Goal: Check status: Check status

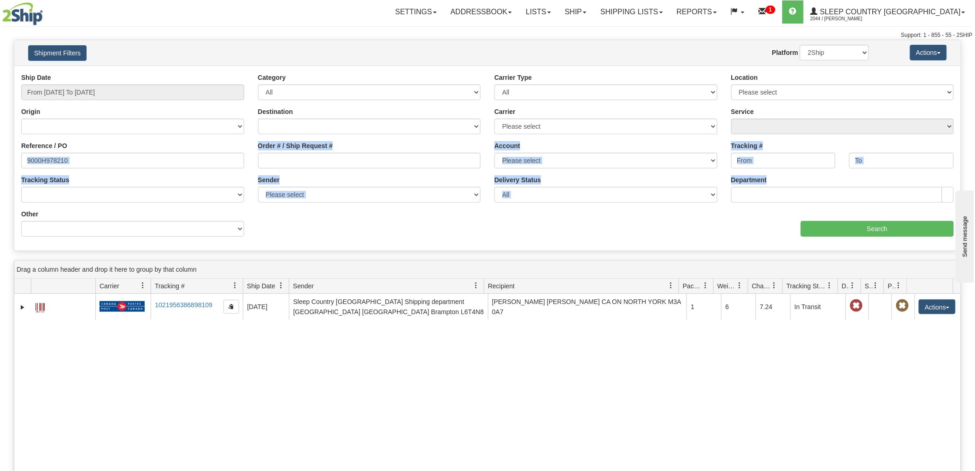
click at [0, 148] on div "Please wait... × Confirm Delete Delete Cancel × Confirm Delete Yes No Cancel × …" at bounding box center [487, 344] width 975 height 608
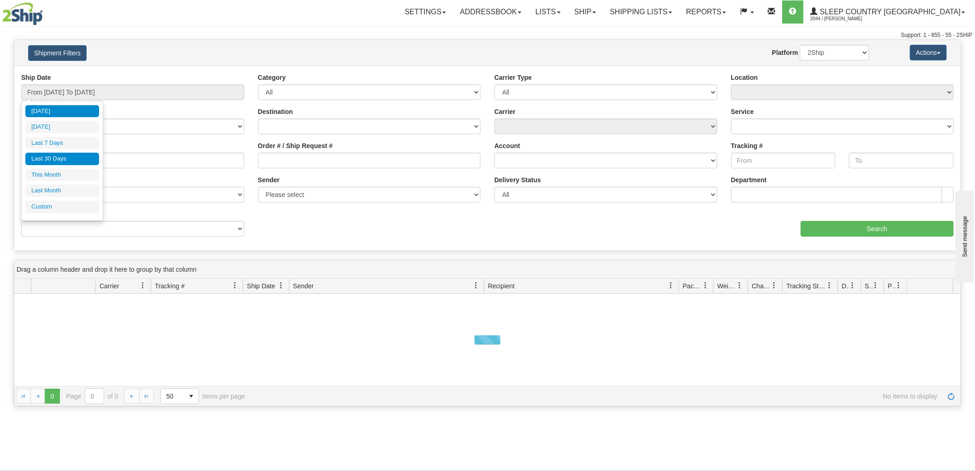
click at [53, 159] on li "Last 30 Days" at bounding box center [62, 159] width 74 height 12
type input "From 07/24/2025 To 08/22/2025"
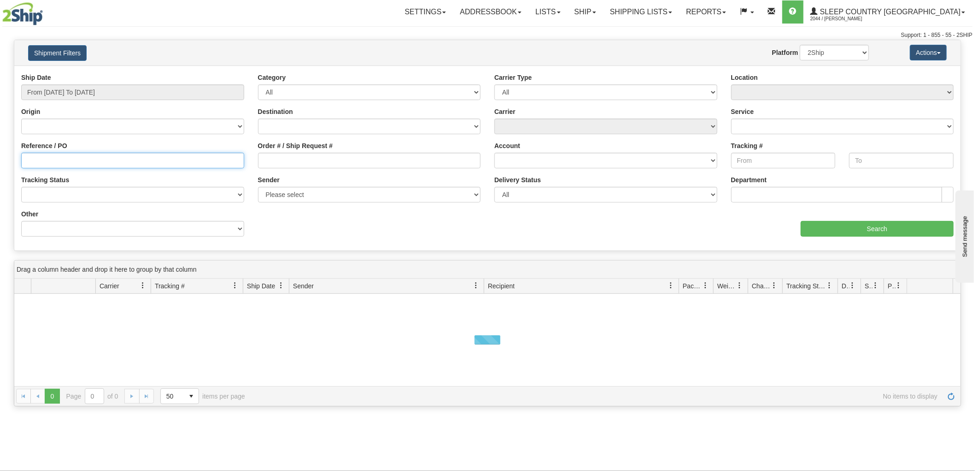
click at [56, 160] on input "Reference / PO" at bounding box center [132, 161] width 223 height 16
paste input "9000H992134"
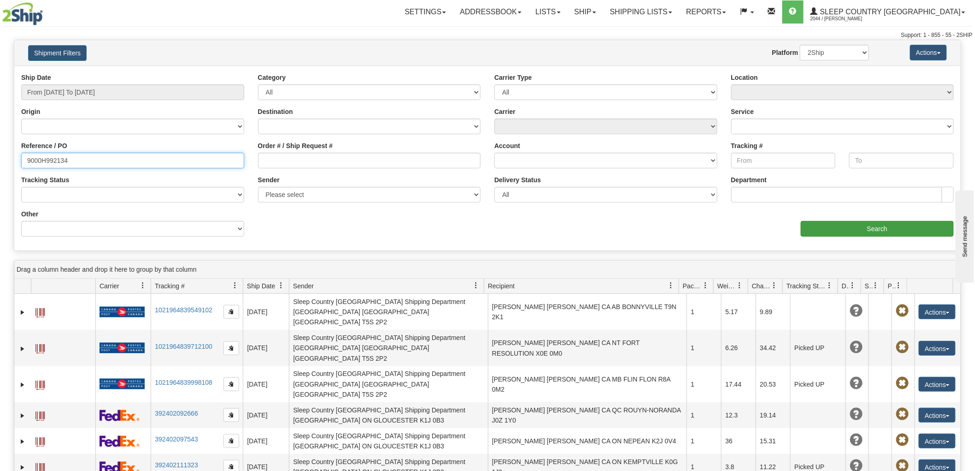
type input "9000H992134"
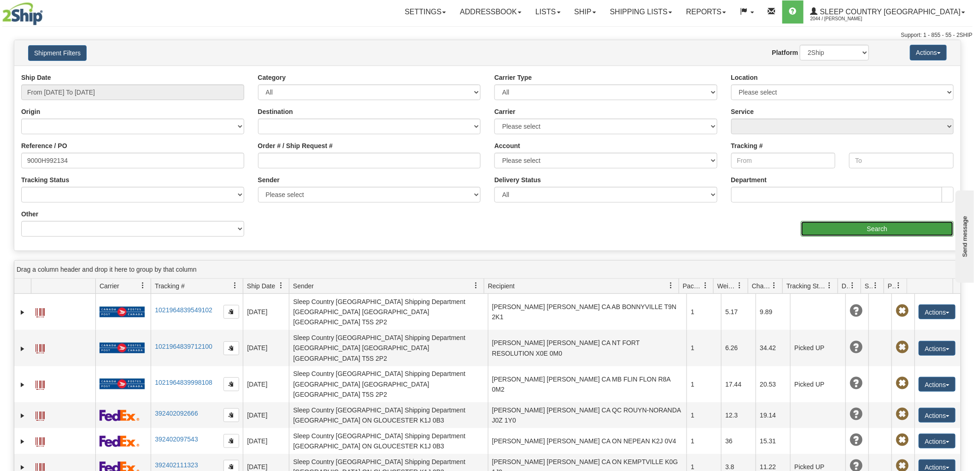
click at [851, 226] on input "Search" at bounding box center [877, 229] width 153 height 16
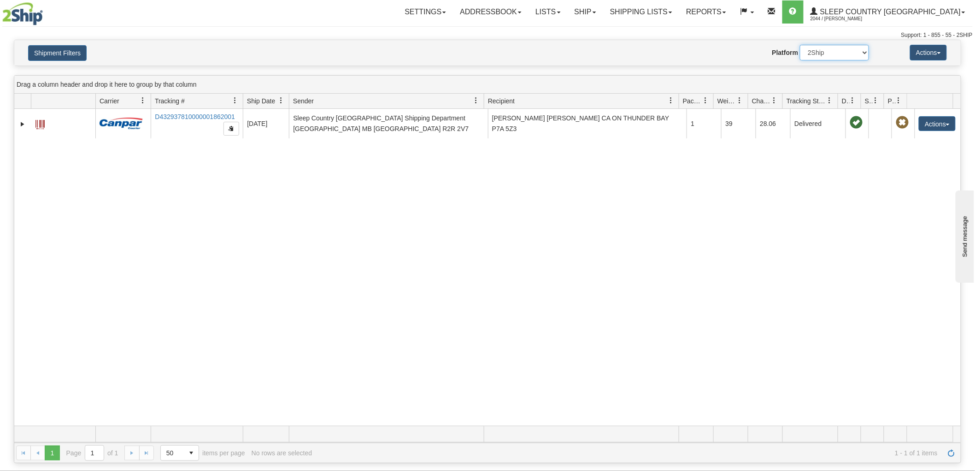
click at [835, 47] on select "2Ship Imported" at bounding box center [834, 53] width 69 height 16
click at [800, 45] on select "2Ship Imported" at bounding box center [834, 53] width 69 height 16
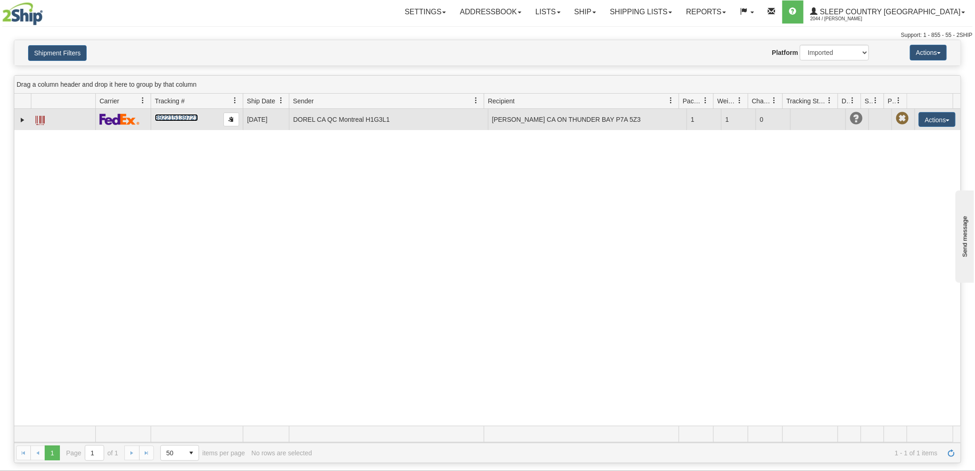
click at [187, 118] on link "392215139721" at bounding box center [176, 117] width 43 height 7
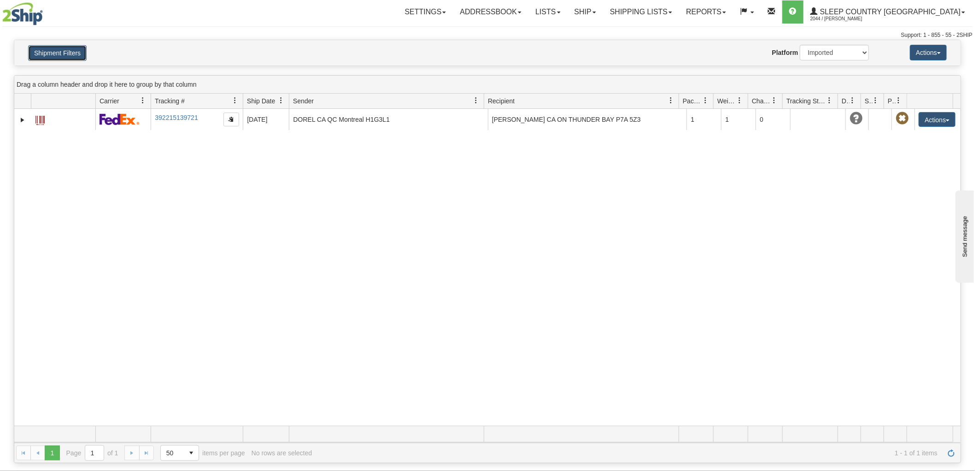
click at [71, 47] on button "Shipment Filters" at bounding box center [57, 53] width 59 height 16
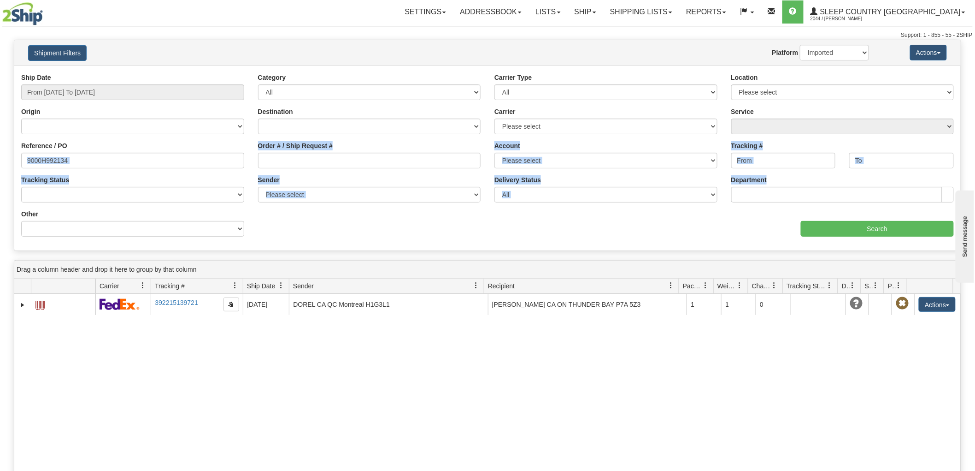
drag, startPoint x: 98, startPoint y: 151, endPoint x: 48, endPoint y: 166, distance: 52.5
click at [8, 159] on div "Please wait... × Confirm Delete Delete Cancel × Confirm Delete Yes No Cancel × …" at bounding box center [487, 344] width 975 height 608
click at [86, 157] on input "9000H992134" at bounding box center [132, 161] width 223 height 16
click at [121, 156] on input "9000H992134" at bounding box center [132, 161] width 223 height 16
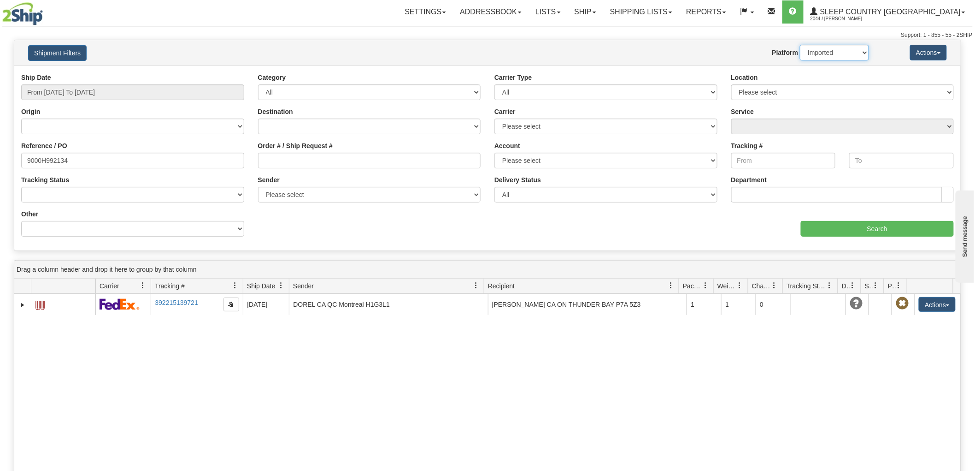
click at [828, 52] on select "2Ship Imported" at bounding box center [834, 53] width 69 height 16
select select "0"
click at [800, 45] on select "2Ship Imported" at bounding box center [834, 53] width 69 height 16
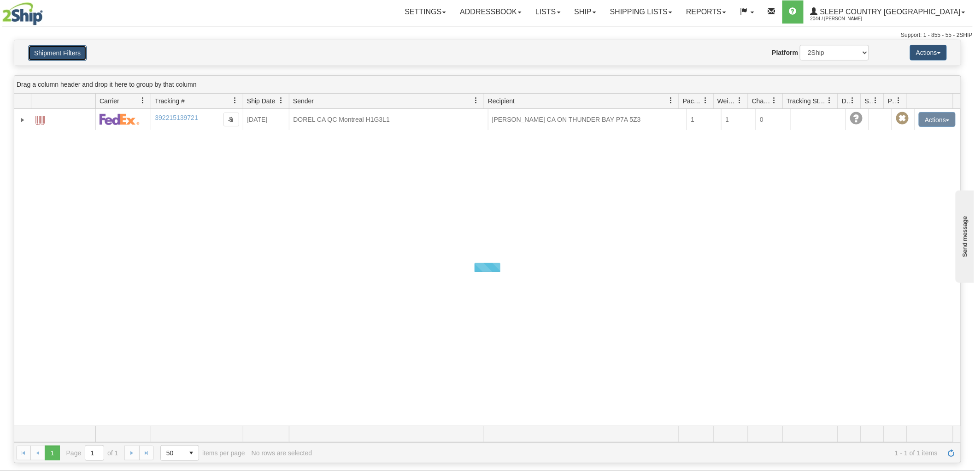
click at [64, 51] on button "Shipment Filters" at bounding box center [57, 53] width 59 height 16
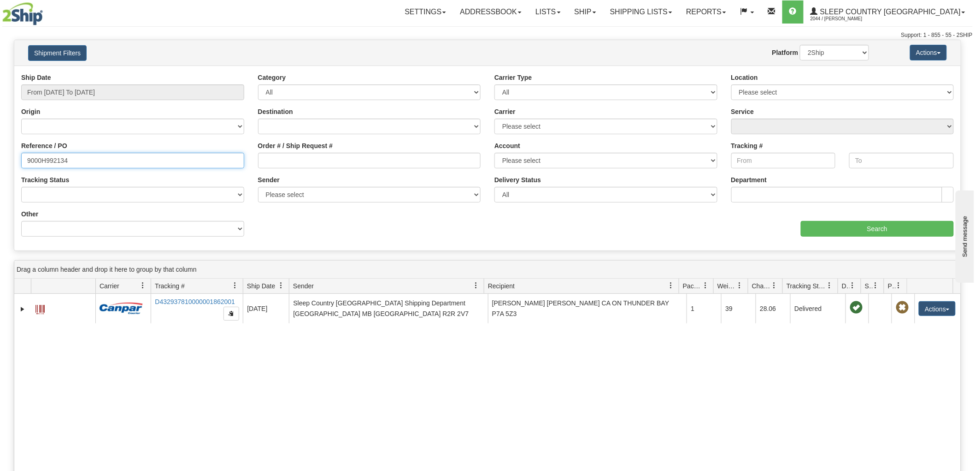
drag, startPoint x: 93, startPoint y: 157, endPoint x: 0, endPoint y: 157, distance: 93.1
click at [0, 157] on div "Please wait... × Confirm Delete Delete Cancel × Confirm Delete Yes No Cancel × …" at bounding box center [487, 344] width 975 height 608
paste input "9000H989162"
type input "9000H989162"
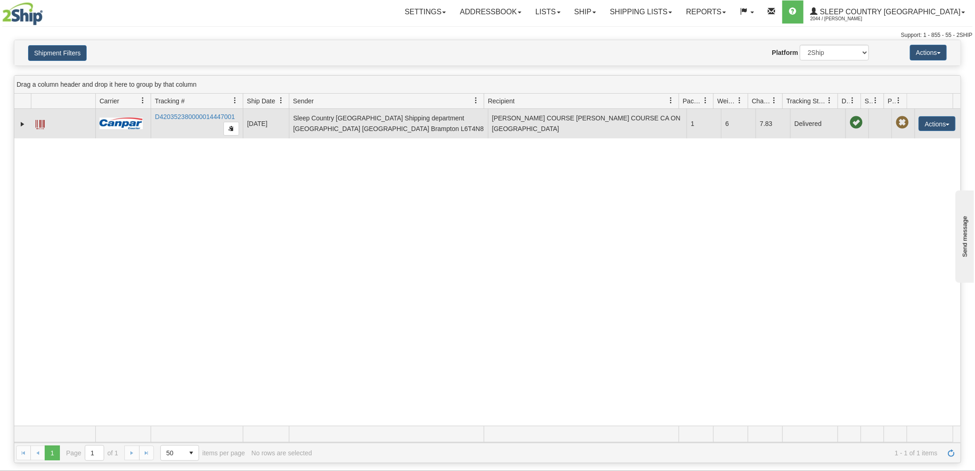
click at [196, 112] on td "D420352380000014447001" at bounding box center [197, 123] width 92 height 29
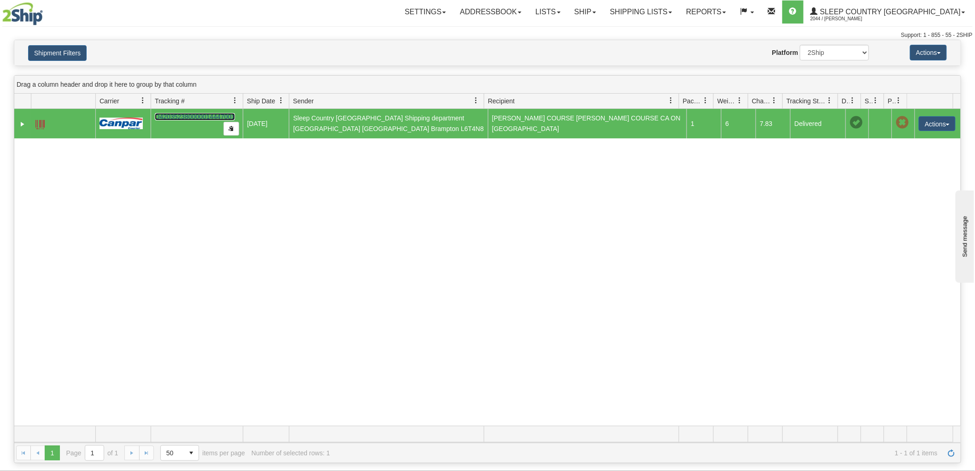
click at [182, 115] on link "D420352380000014447001" at bounding box center [195, 116] width 80 height 7
click at [56, 45] on h4 "Shipment Filters" at bounding box center [98, 53] width 155 height 16
click at [60, 47] on button "Shipment Filters" at bounding box center [57, 53] width 59 height 16
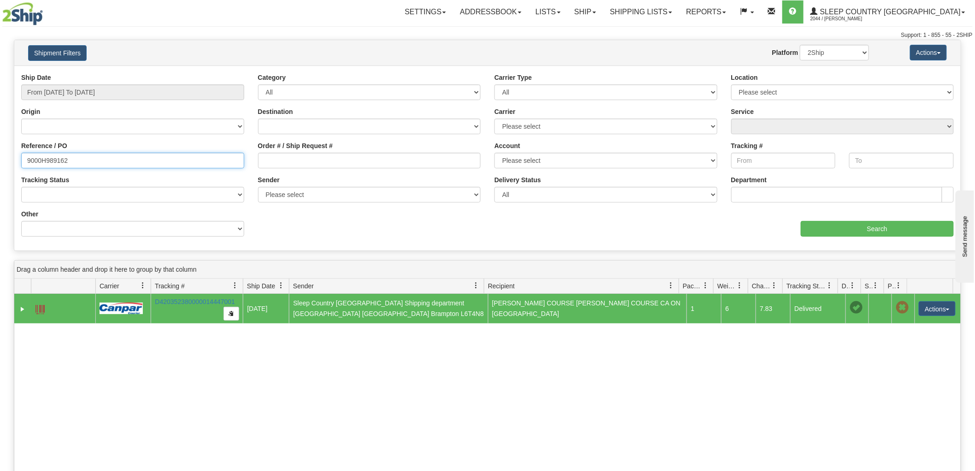
drag, startPoint x: 33, startPoint y: 160, endPoint x: 0, endPoint y: 160, distance: 32.7
click at [0, 160] on div "Please wait... × Confirm Delete Delete Cancel × Confirm Delete Yes No Cancel × …" at bounding box center [487, 344] width 975 height 608
paste input "9000I015003"
type input "9000I015003"
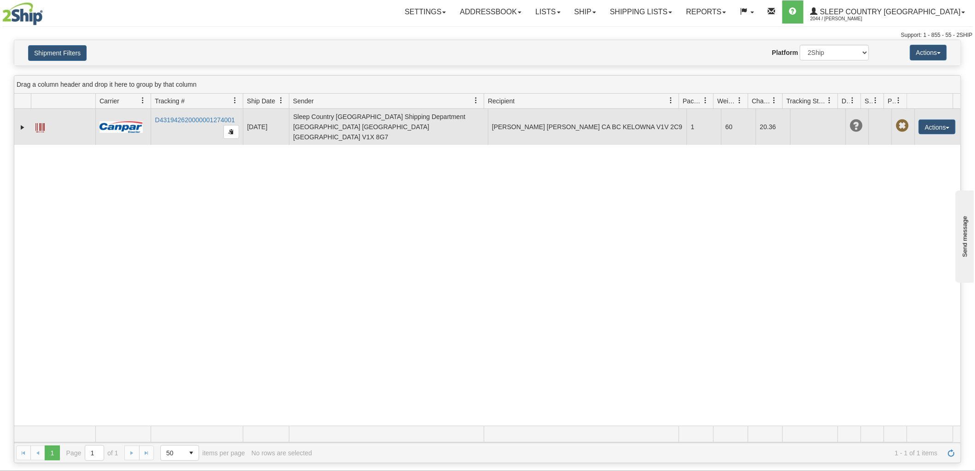
click at [186, 112] on td "D431942620000001274001" at bounding box center [197, 127] width 92 height 36
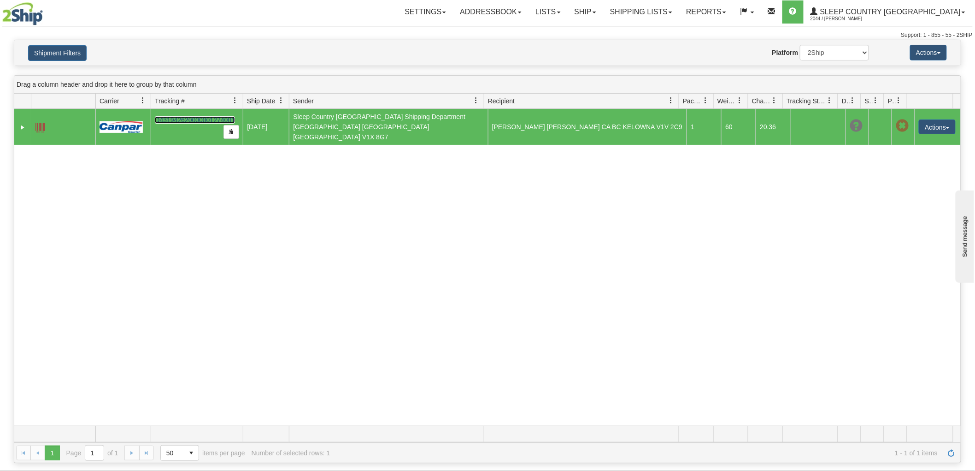
click at [183, 116] on link "D431942620000001274001" at bounding box center [195, 119] width 80 height 7
click at [61, 49] on button "Shipment Filters" at bounding box center [57, 53] width 59 height 16
